Goal: Information Seeking & Learning: Learn about a topic

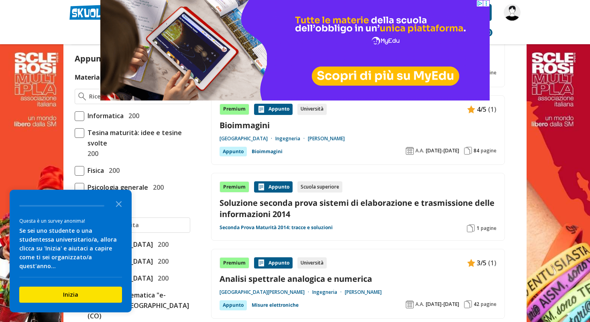
scroll to position [220, 0]
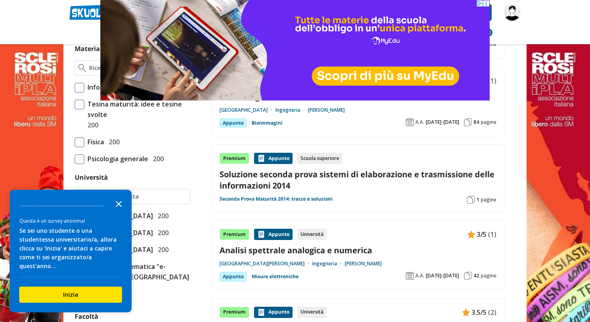
click at [118, 211] on icon "Close the survey" at bounding box center [119, 203] width 16 height 16
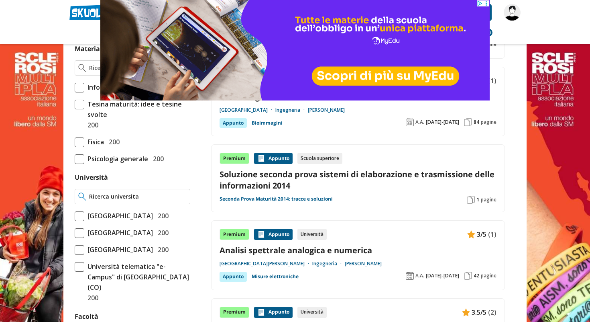
click at [118, 198] on input "Università" at bounding box center [138, 196] width 98 height 8
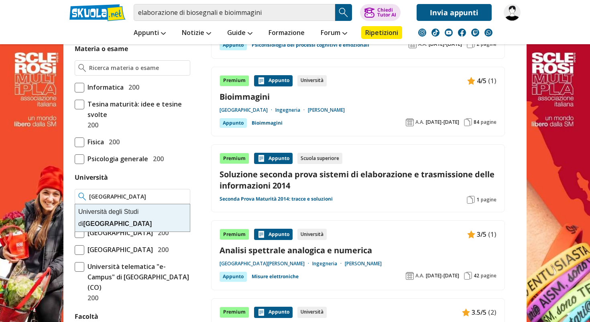
click at [134, 216] on div "[GEOGRAPHIC_DATA]" at bounding box center [132, 217] width 115 height 27
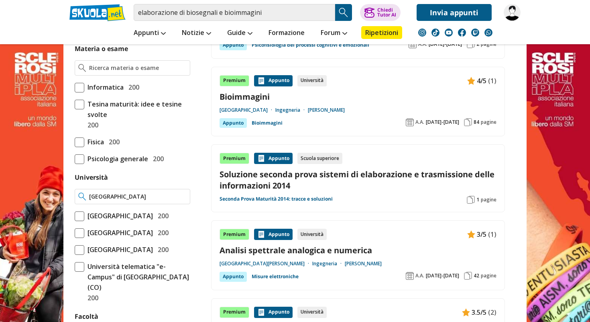
type input "[GEOGRAPHIC_DATA]"
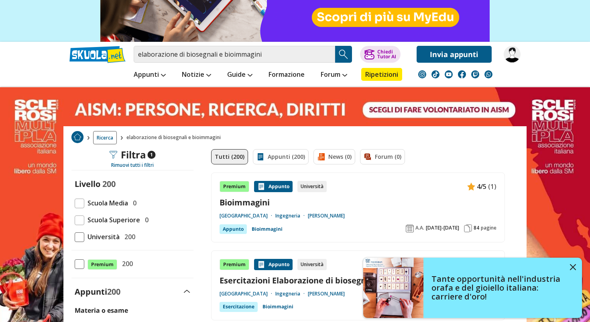
scroll to position [40, 0]
